Goal: Task Accomplishment & Management: Complete application form

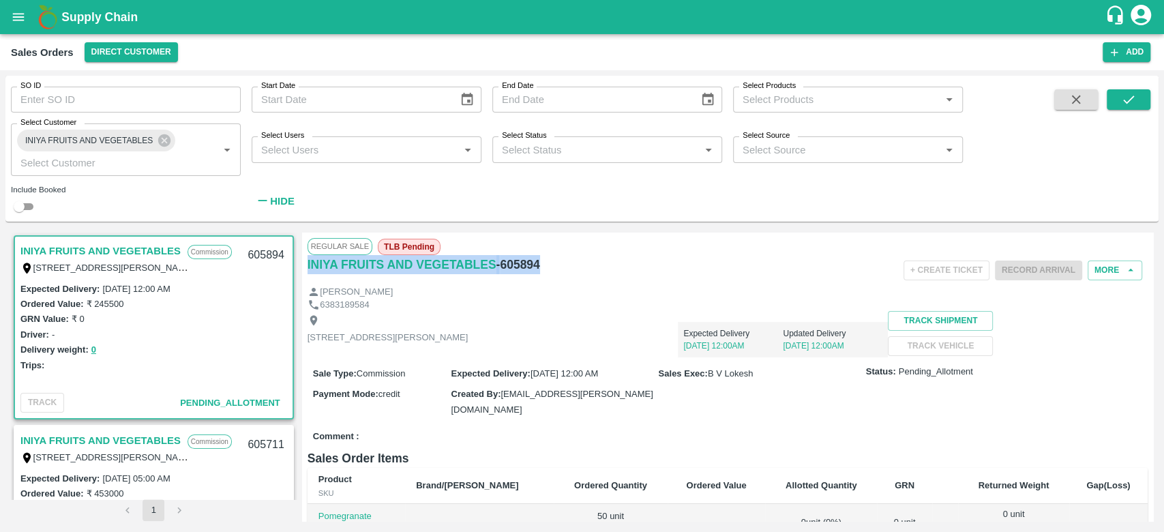
scroll to position [312, 0]
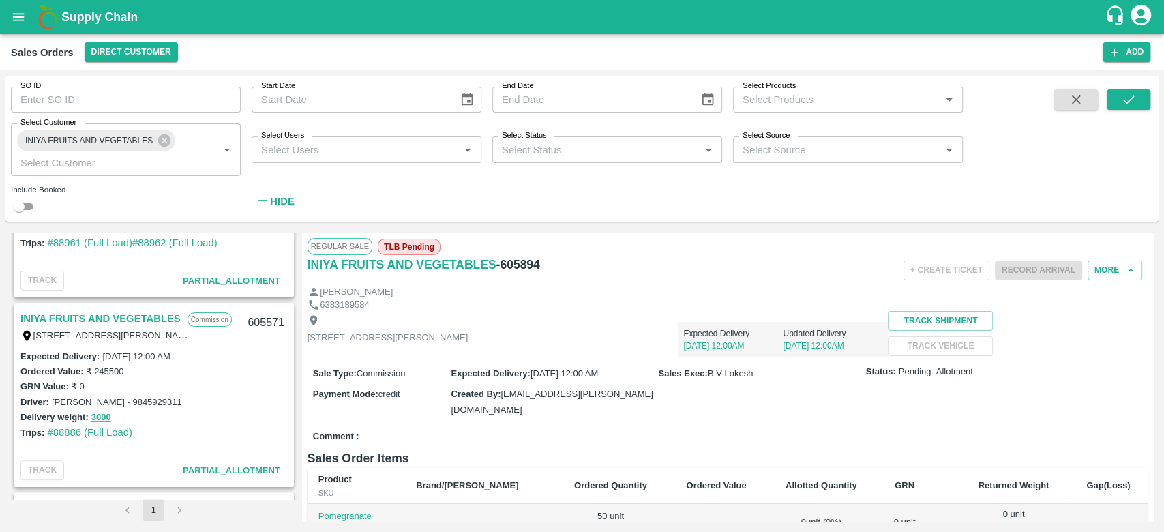
click at [183, 184] on div "Include Booked" at bounding box center [126, 189] width 230 height 12
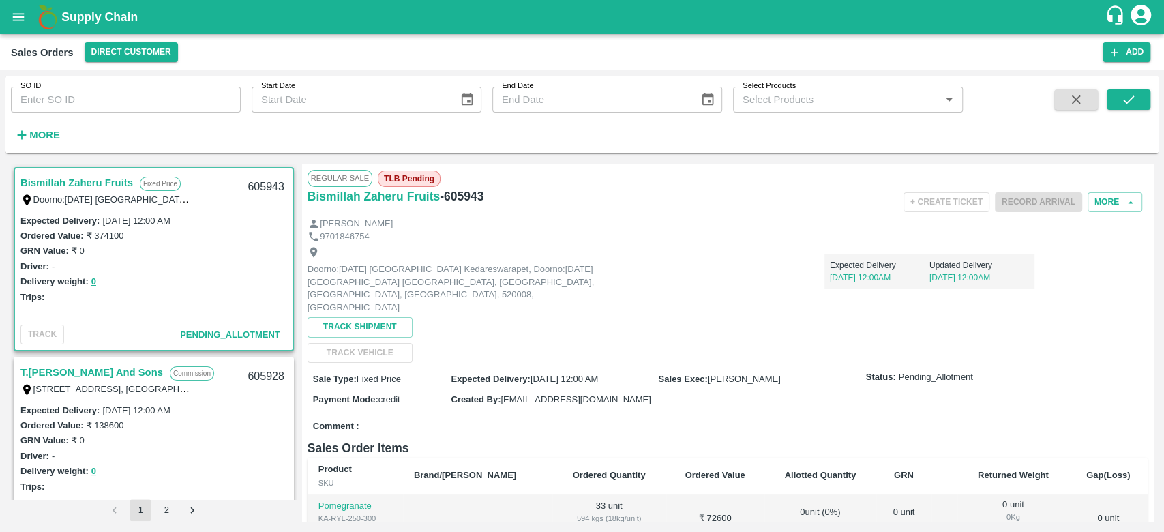
click at [38, 131] on strong "More" at bounding box center [44, 135] width 31 height 11
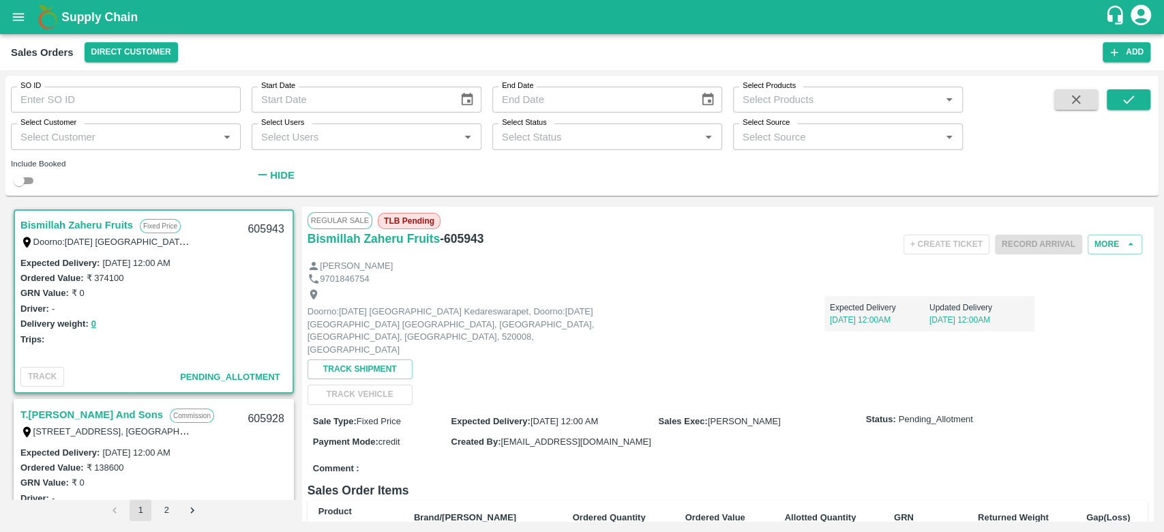
click at [38, 131] on input "Select Customer" at bounding box center [114, 137] width 199 height 18
type input "iniya"
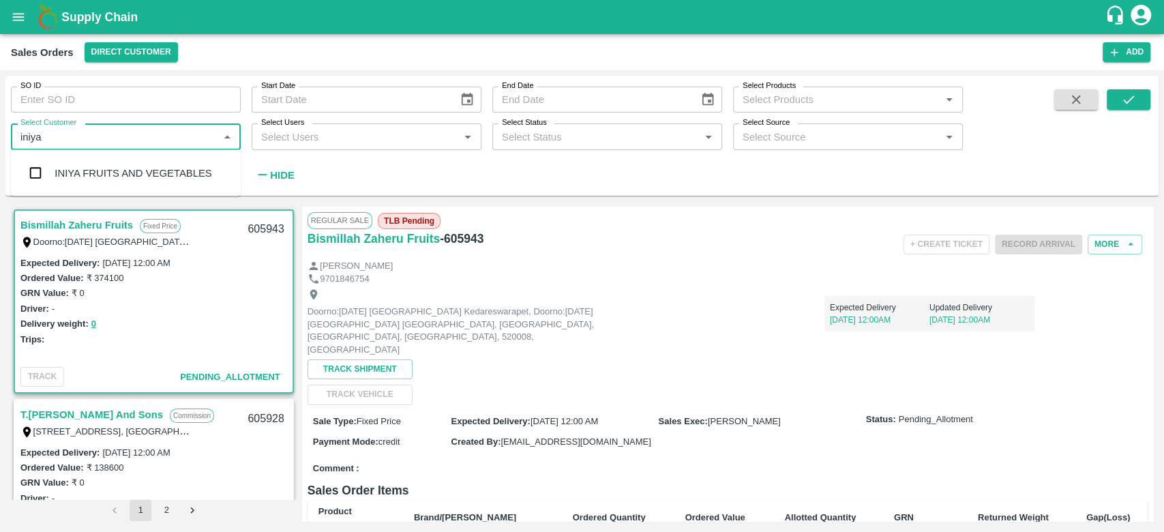
click at [79, 184] on div "INIYA FRUITS AND VEGETABLES" at bounding box center [126, 172] width 230 height 35
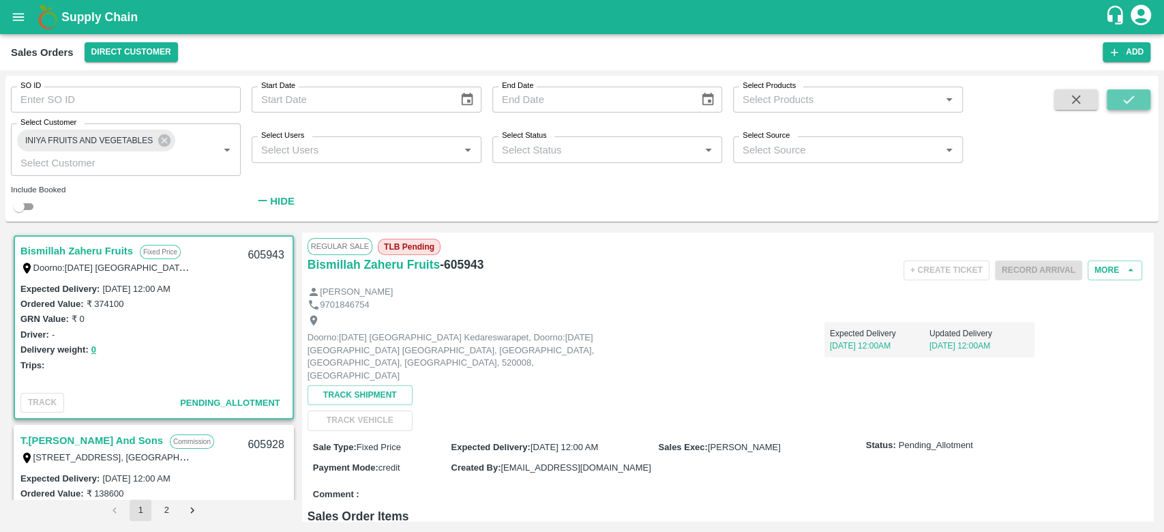
click at [1131, 99] on icon "submit" at bounding box center [1128, 99] width 15 height 15
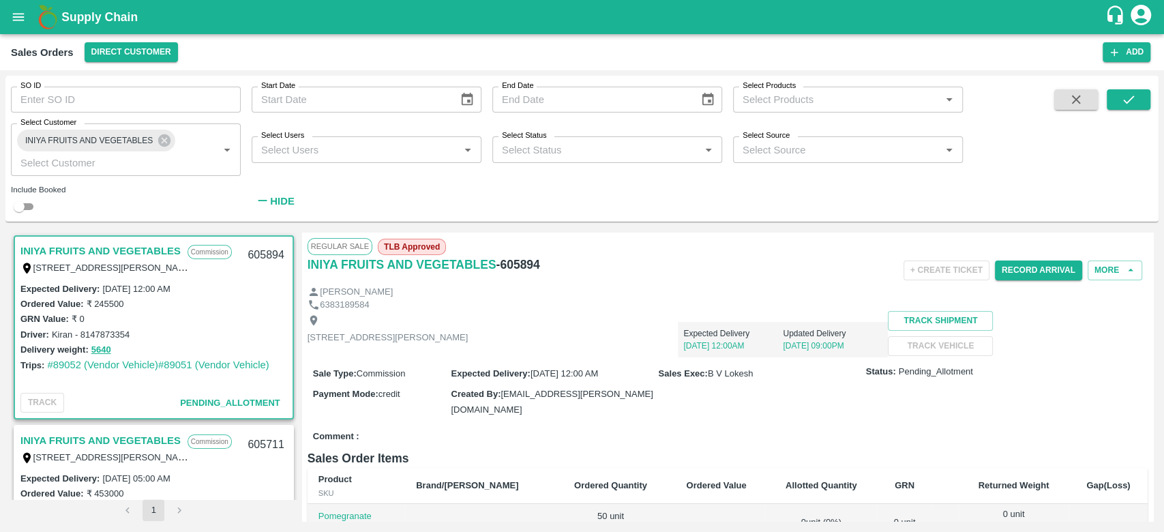
click at [130, 251] on link "INIYA FRUITS AND VEGETABLES" at bounding box center [100, 251] width 160 height 18
click at [1106, 263] on button "More" at bounding box center [1115, 271] width 55 height 20
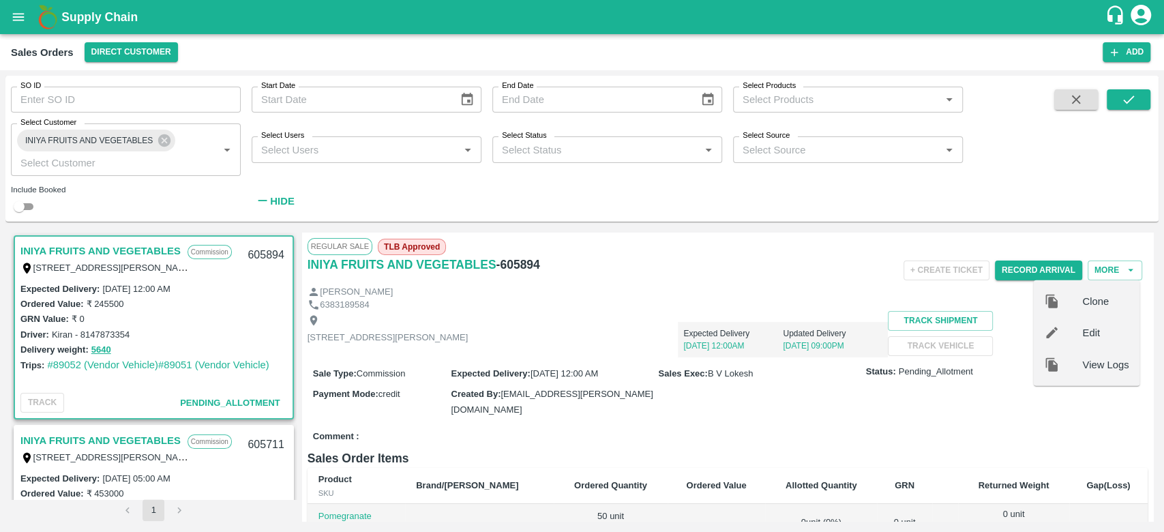
click at [1083, 295] on span "Clone" at bounding box center [1105, 301] width 46 height 15
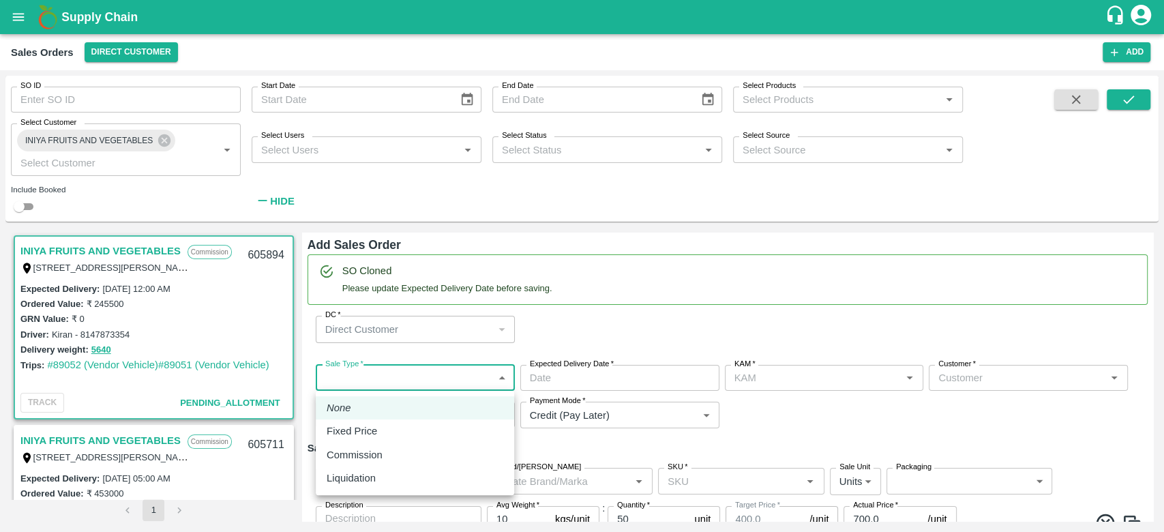
click at [411, 390] on body "Supply Chain Sales Orders Direct Customer Add SO ID SO ID Start Date Start Date…" at bounding box center [582, 266] width 1164 height 532
click at [349, 450] on p "Commission" at bounding box center [355, 454] width 56 height 15
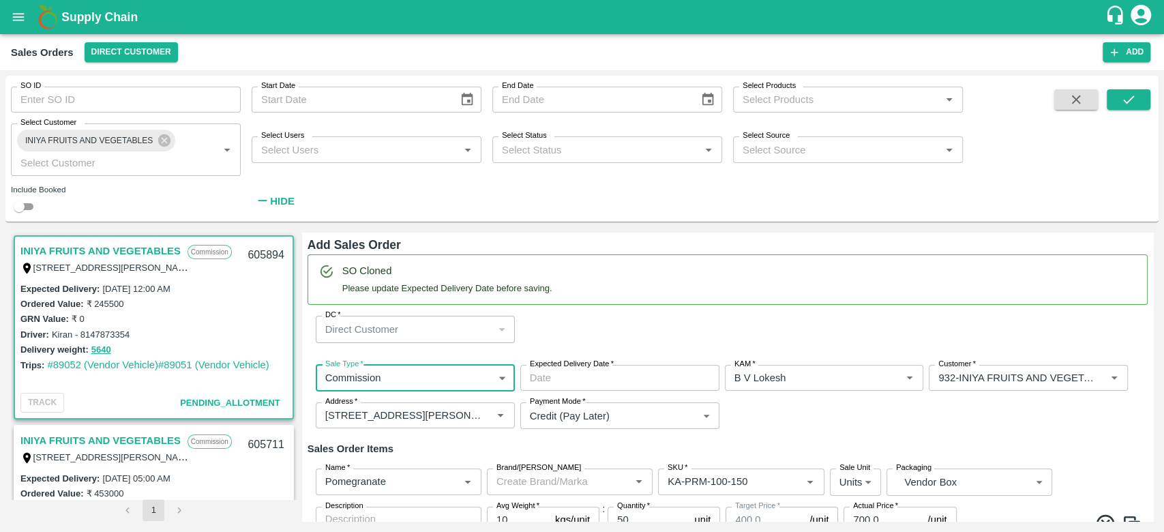
type input "2"
type input "B V Lokesh"
type input "932-INIYA FRUITS AND VEGETABLES"
type input "[STREET_ADDRESS][PERSON_NAME]"
type input "Pomegranate"
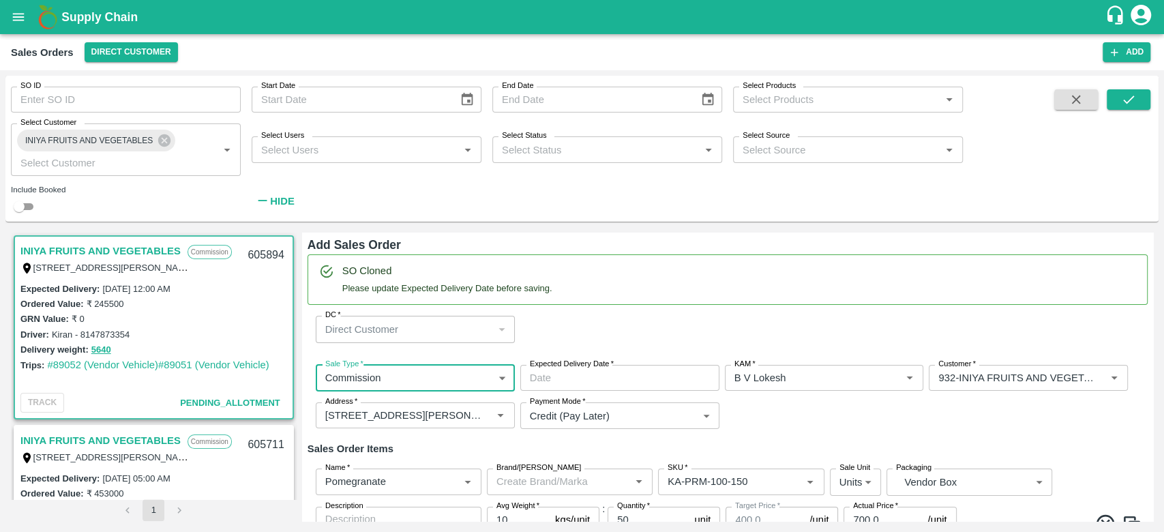
type input "KA-PRM-100-150"
type input "Pomegranate"
type input "KA-PRM-150-180"
type input "Pomegranate"
type input "KA-PRM-180-220"
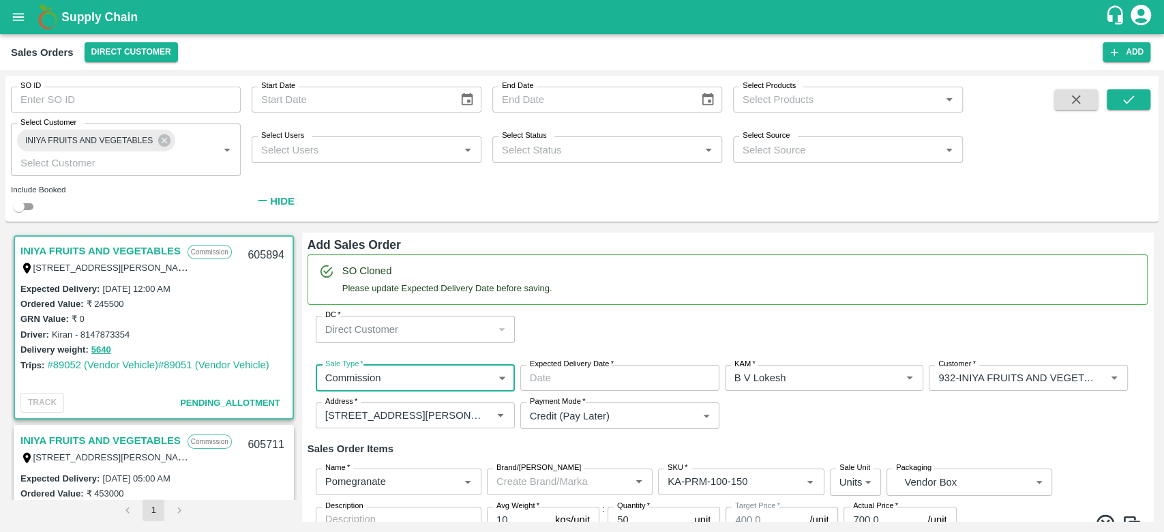
type input "Pomegranate"
type input "KA-PRM-220-250"
type input "Pomegranate"
type input "KA-PRM-250-300"
type input "Pomegranate"
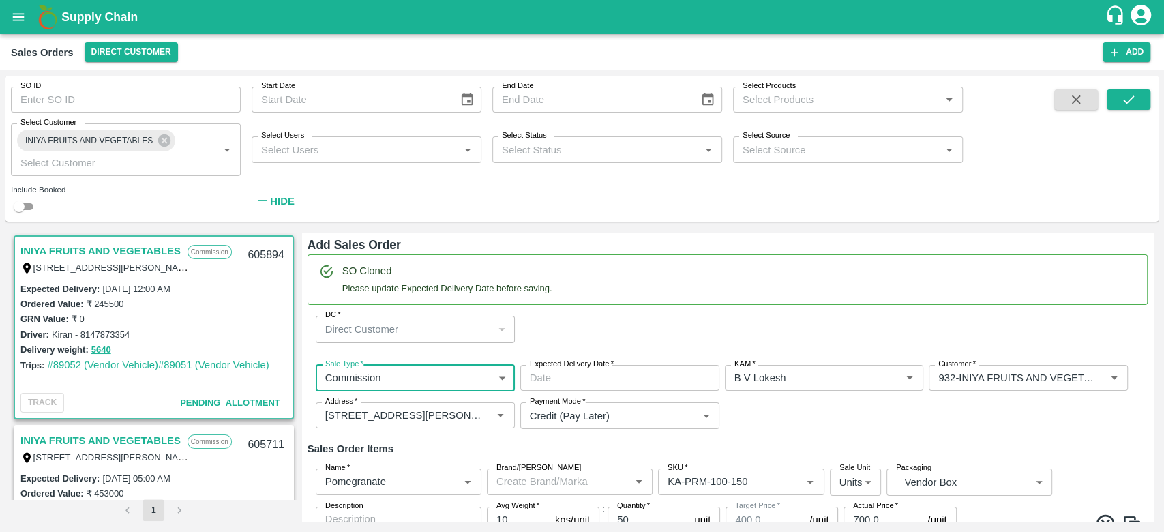
type input "KA-PRM-300-350"
type input "Pomegranate"
type input "KA-PRM-350-400"
type input "Pomegranate"
type input "KA-Loose A"
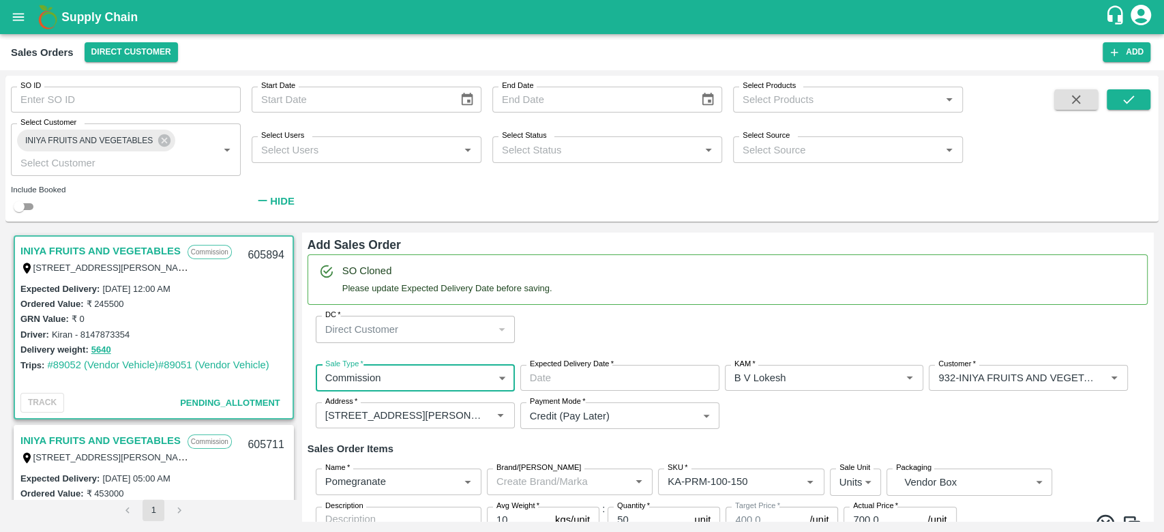
type input "Pomegranate"
type input "KA-SUPR-180++"
type input "Pomegranate"
type input "KA-SUPR-100++"
type input "Pomegranate"
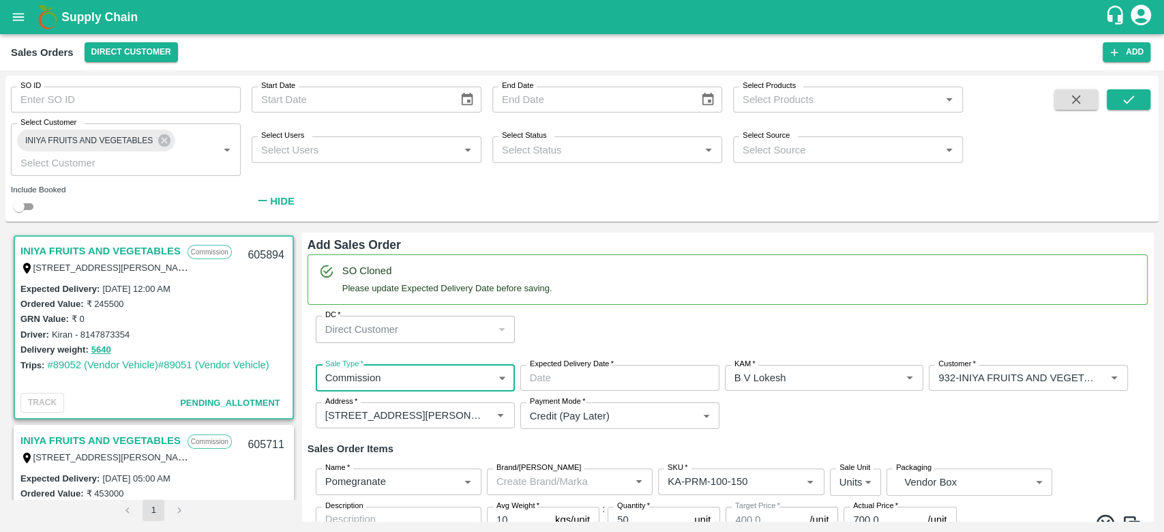
type input "KA-Green"
type input "Pomegranate"
type input "KA-Damage Fruit"
type input "Pomegranate"
type input "KA-PRM-180++"
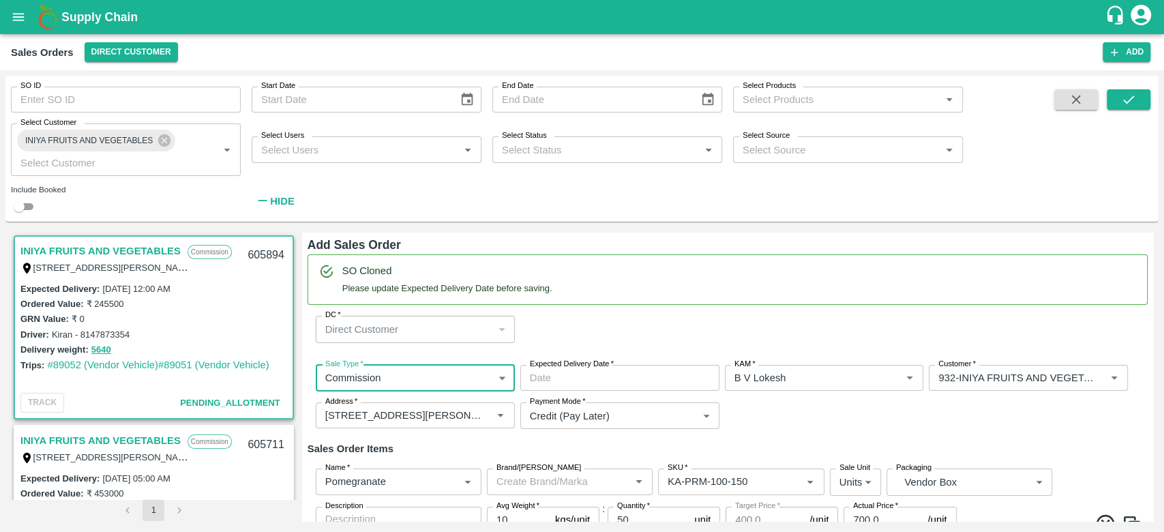
type input "Pomegranate"
type input "KA-Loose B"
click at [629, 383] on input "Expected Delivery Date   *" at bounding box center [615, 378] width 190 height 26
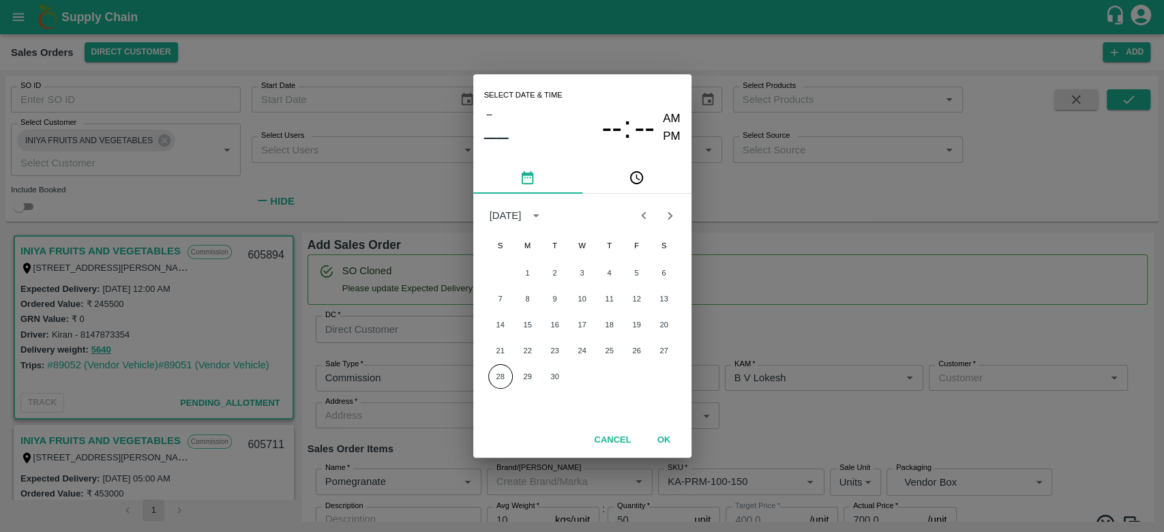
click at [664, 223] on icon "Next month" at bounding box center [669, 215] width 15 height 15
click at [589, 274] on button "1" at bounding box center [582, 273] width 25 height 25
type input "01/10/2025 12:00 AM"
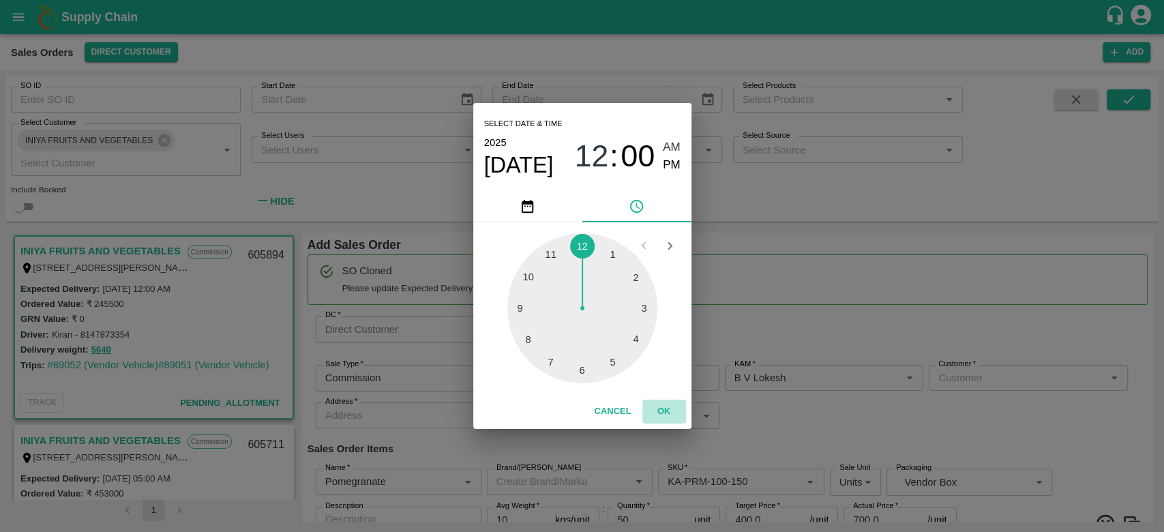
click at [663, 411] on button "OK" at bounding box center [664, 412] width 44 height 24
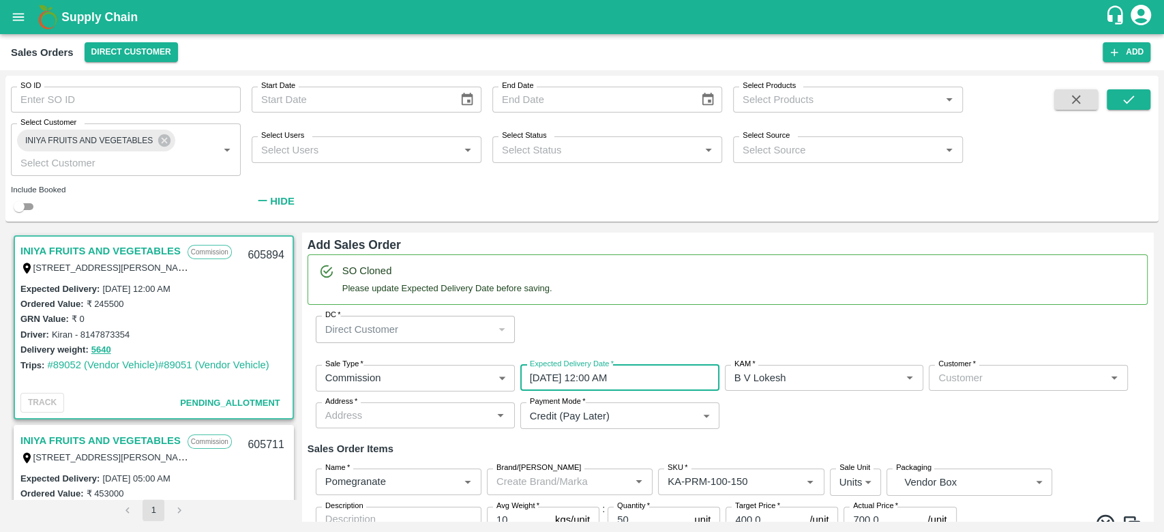
click at [942, 373] on input "Customer   *" at bounding box center [1017, 378] width 168 height 18
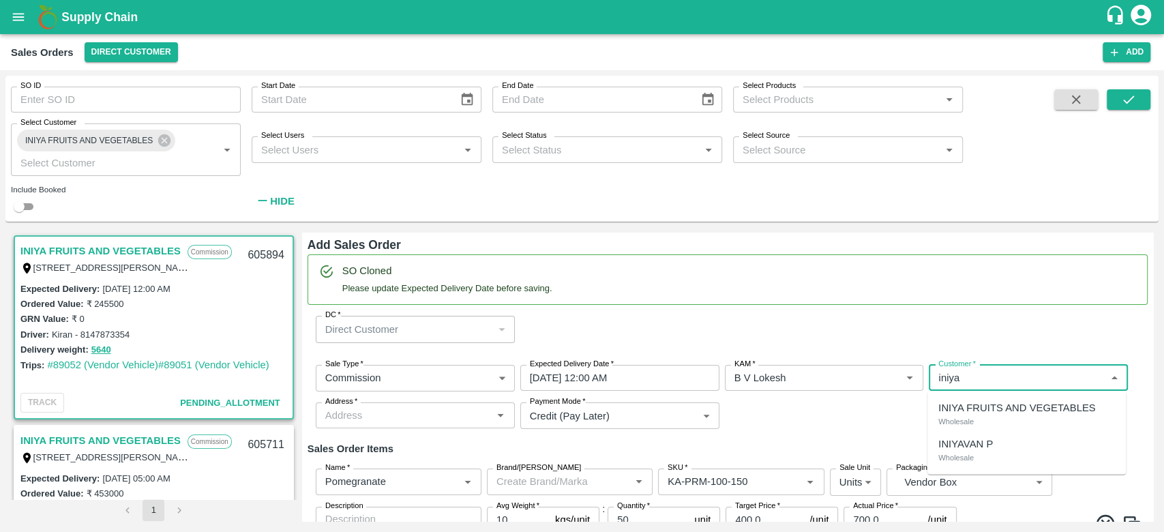
click at [965, 417] on p "Wholesale" at bounding box center [955, 422] width 35 height 12
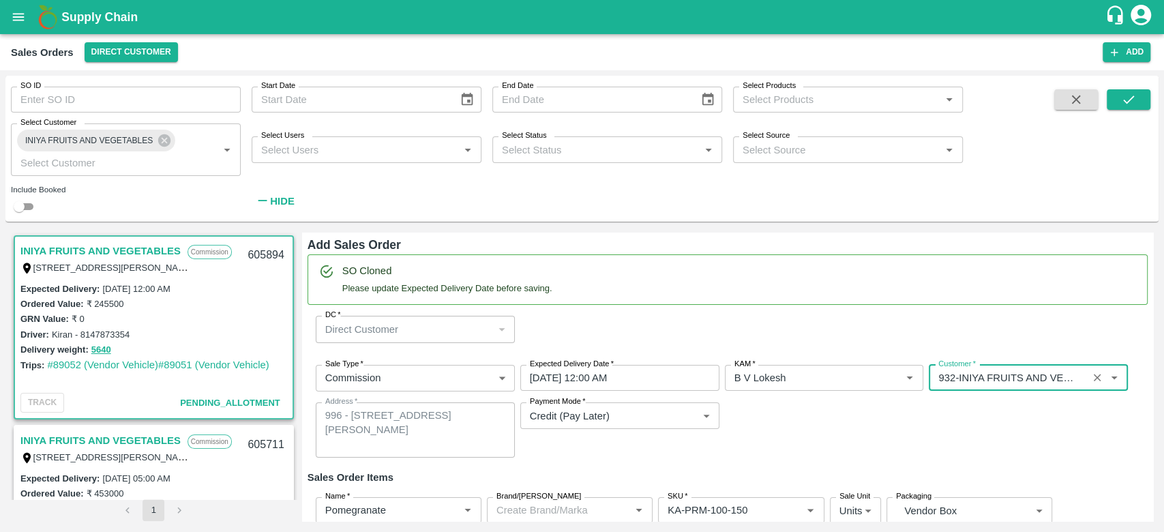
type input "932-INIYA FRUITS AND VEGETABLES"
click at [844, 429] on div "Sale Type   * Commission 2 Sale Type Expected Delivery Date   * 01/10/2025 12:0…" at bounding box center [728, 411] width 840 height 115
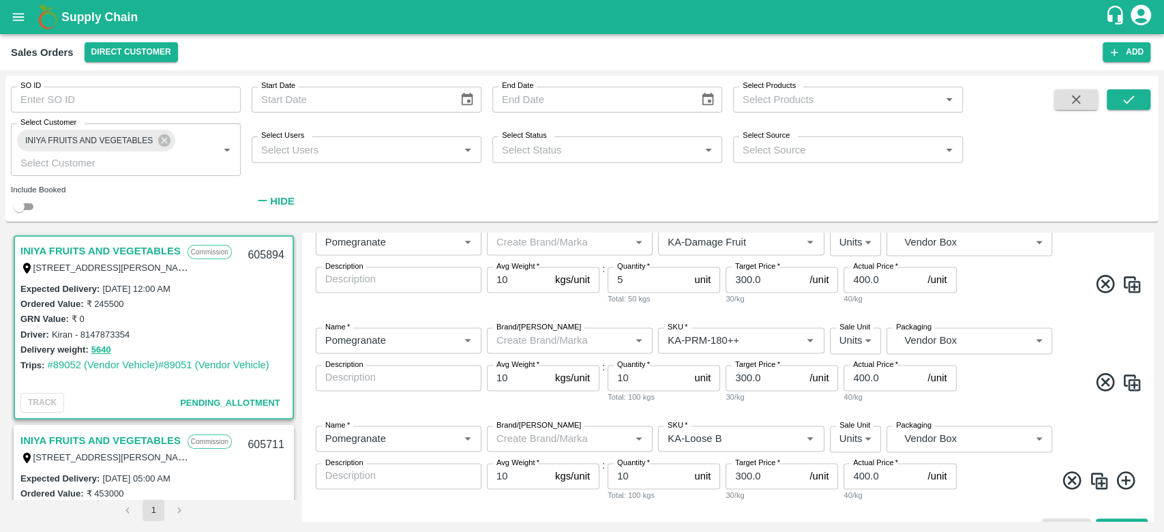
scroll to position [1398, 0]
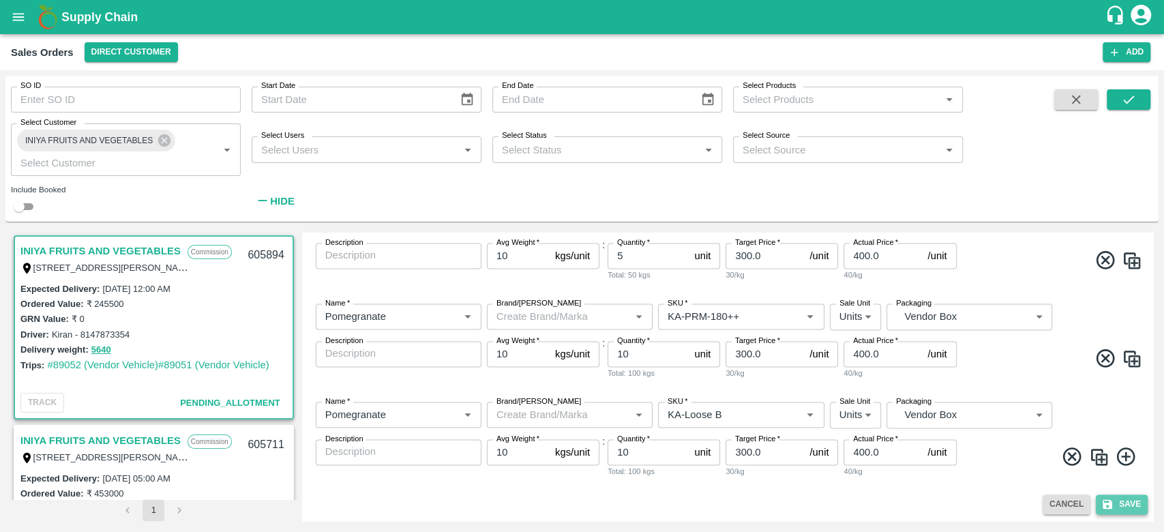
click at [1131, 494] on button "Save" at bounding box center [1122, 504] width 52 height 20
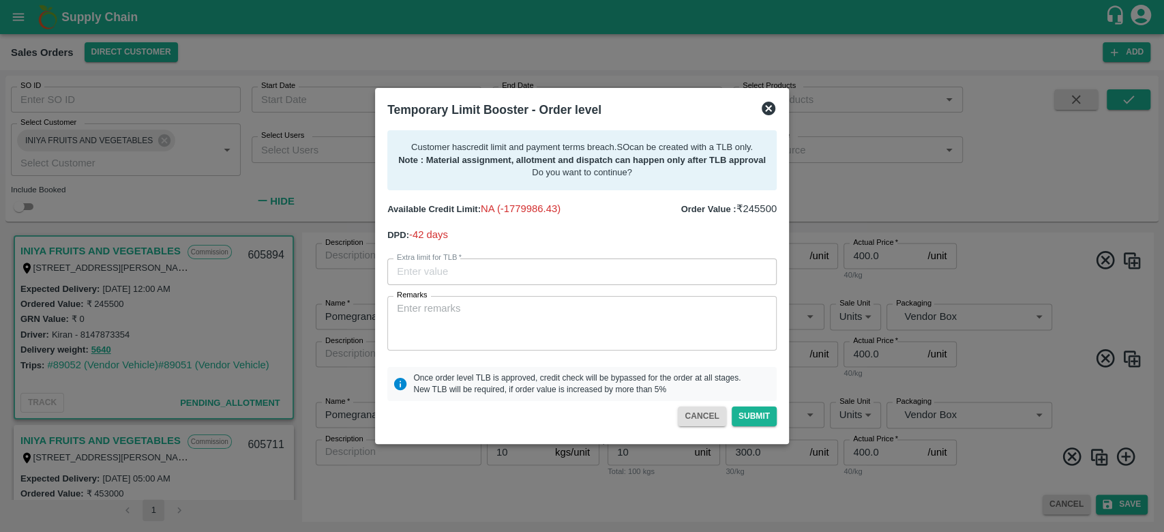
type input "245500"
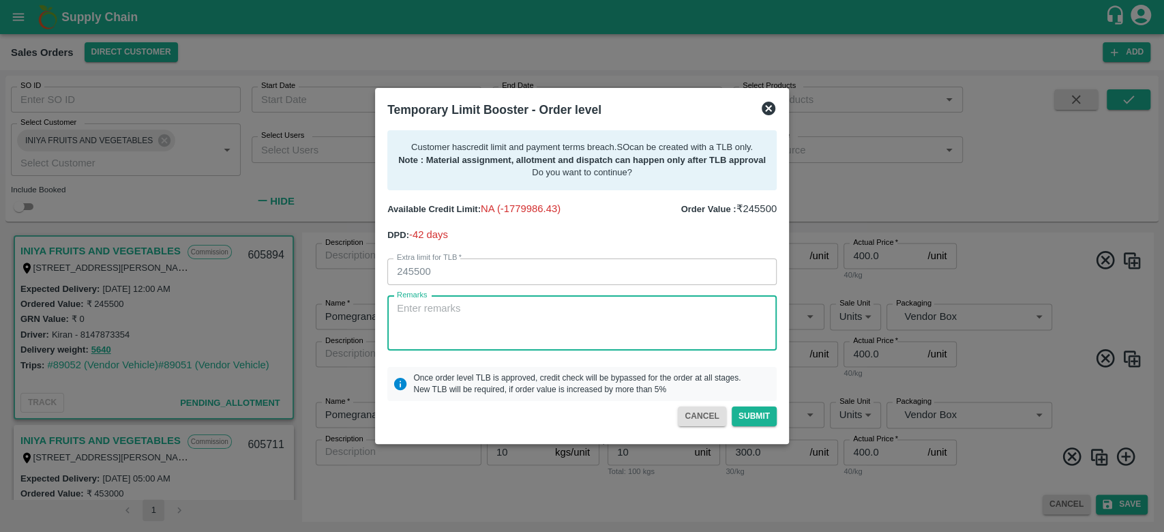
click at [535, 321] on textarea "Remarks" at bounding box center [582, 322] width 370 height 43
type textarea "For creation of SO and dispatch of Vehicle. 3.7L of payment received on 28th Se…"
click at [762, 409] on button "Submit" at bounding box center [754, 416] width 45 height 20
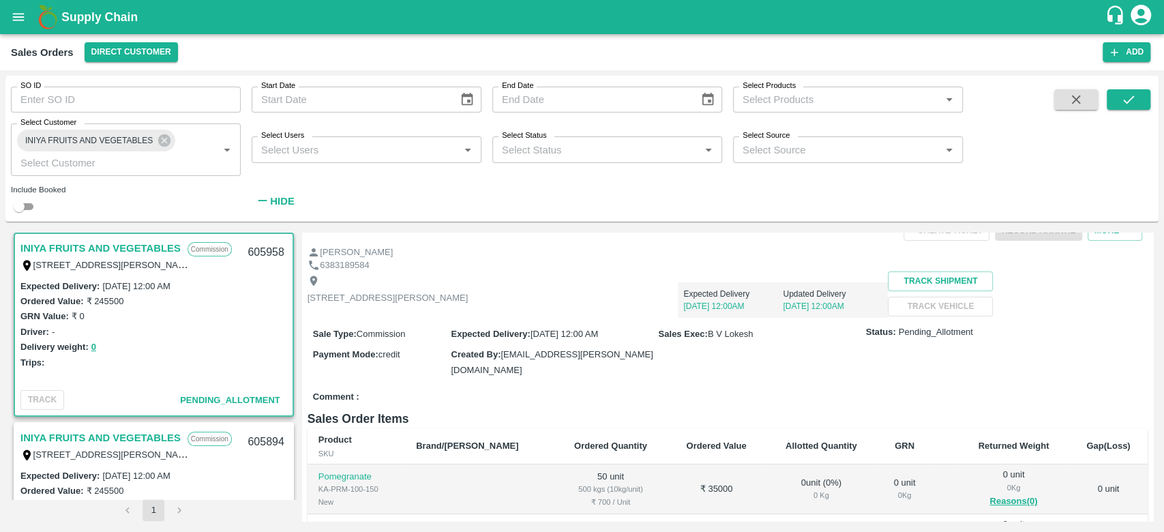
scroll to position [38, 0]
